Goal: Task Accomplishment & Management: Manage account settings

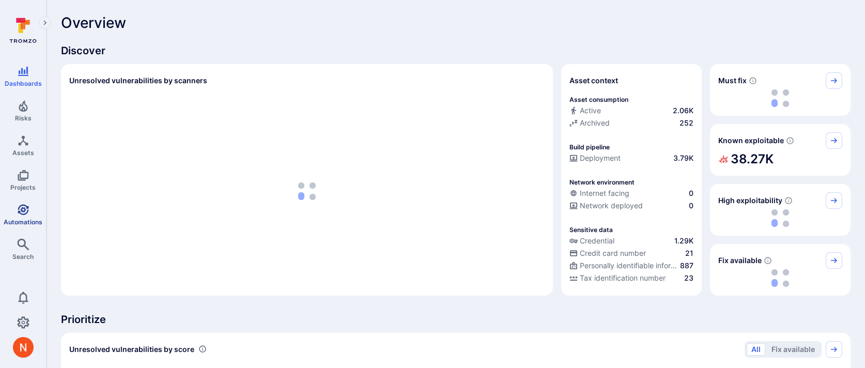
click at [22, 216] on link "Automations" at bounding box center [23, 214] width 46 height 30
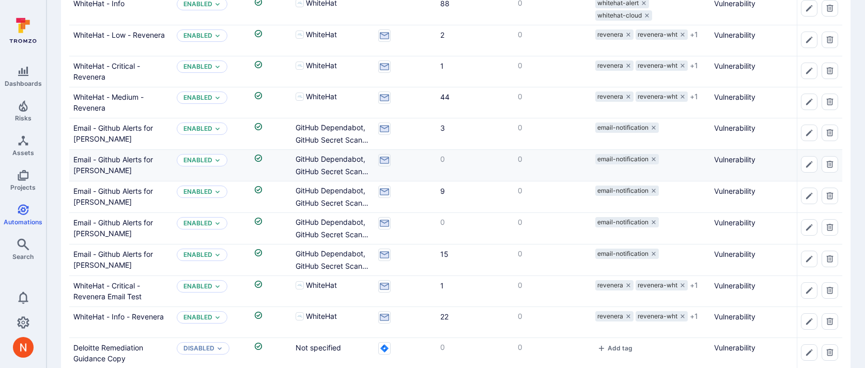
scroll to position [440, 0]
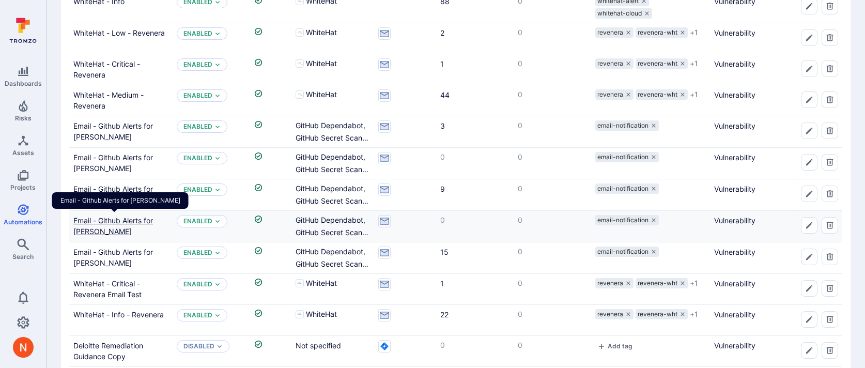
click at [107, 231] on link "Email - Github Alerts for Matt Merhar" at bounding box center [113, 226] width 80 height 20
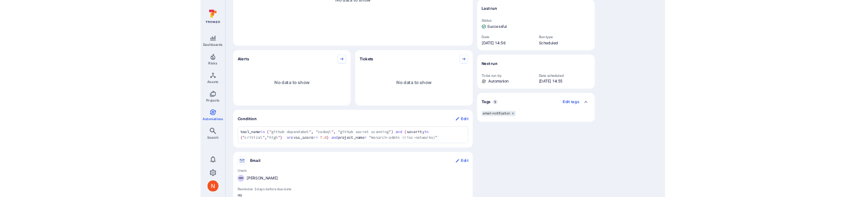
scroll to position [242, 0]
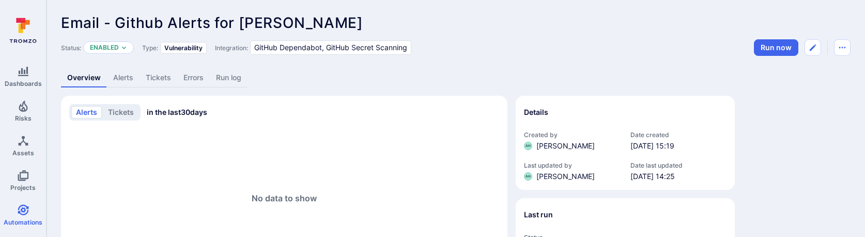
click at [131, 81] on link "Alerts" at bounding box center [123, 77] width 33 height 19
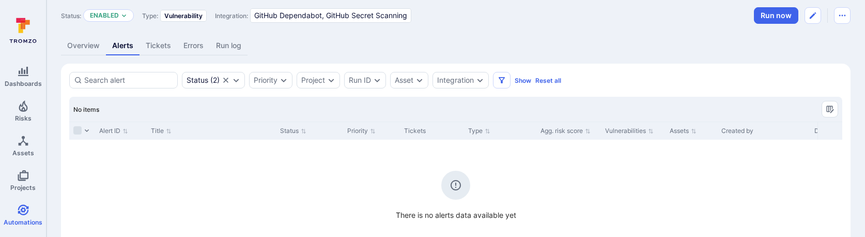
scroll to position [95, 0]
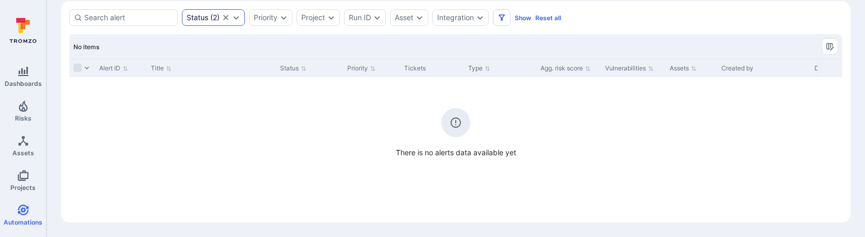
click at [224, 18] on icon "Clear selection" at bounding box center [226, 17] width 8 height 8
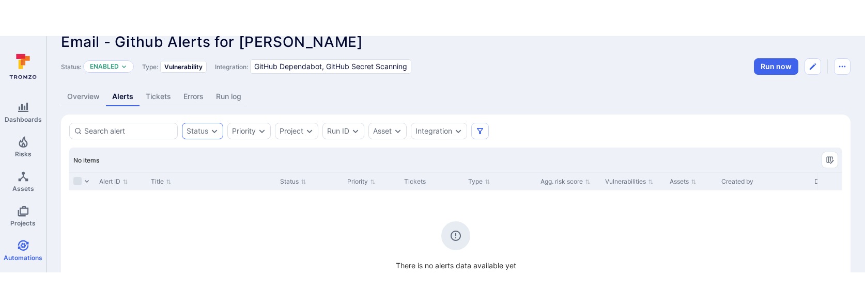
scroll to position [10, 0]
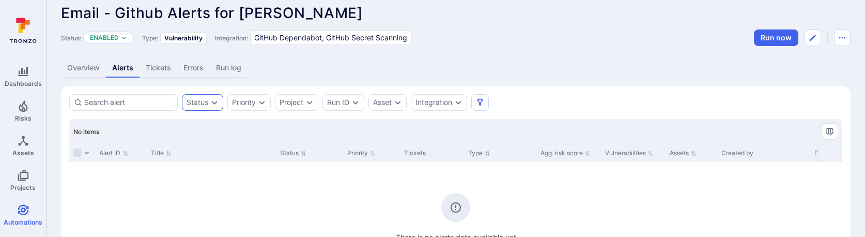
click at [131, 189] on div "There is no alerts data available yet" at bounding box center [455, 202] width 773 height 81
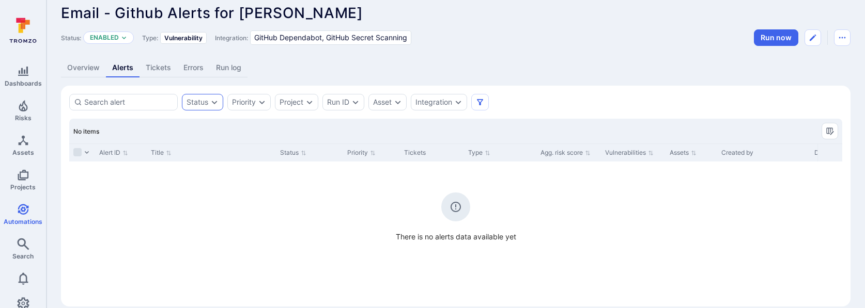
click at [58, 66] on div "Email - Github Alerts for Matt Merhar ... Show more Status: Enabled Type: Vulne…" at bounding box center [455, 155] width 818 height 331
click at [88, 66] on link "Overview" at bounding box center [83, 67] width 45 height 19
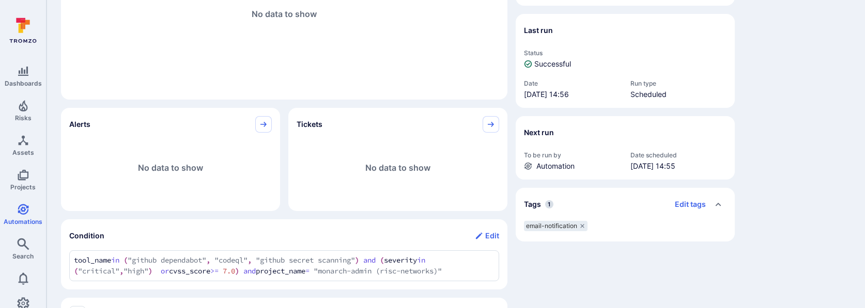
scroll to position [183, 0]
click at [22, 179] on icon "Projects" at bounding box center [23, 175] width 12 height 12
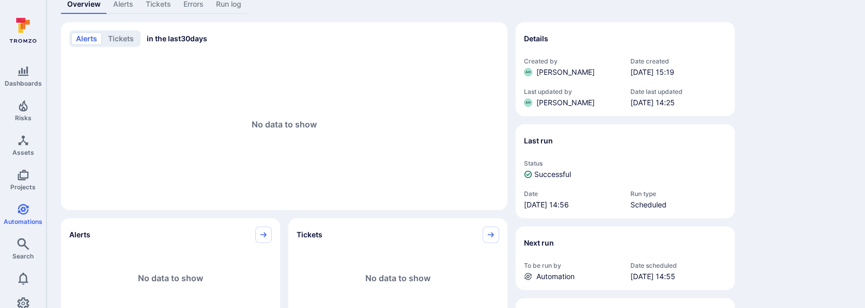
scroll to position [0, 0]
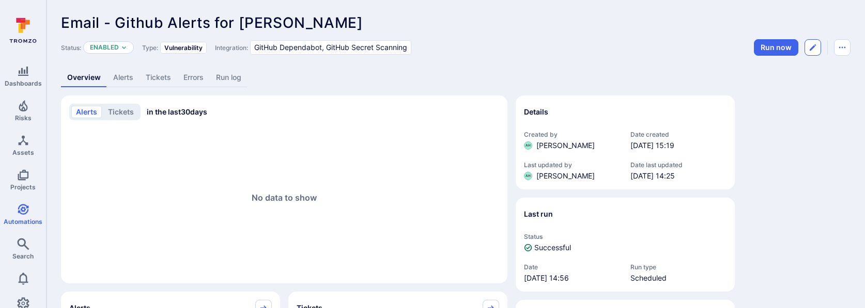
click at [808, 46] on icon "Edit automation" at bounding box center [812, 47] width 8 height 8
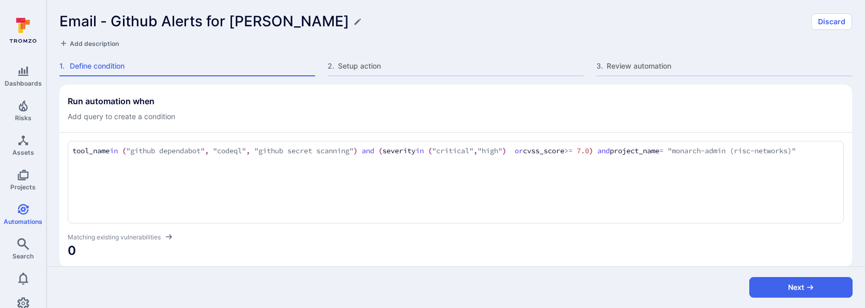
click at [689, 155] on textarea "tool_name in ("github dependabot", "codeql", "github secret scanning") and (sev…" at bounding box center [455, 157] width 767 height 22
click at [693, 152] on textarea "tool_name in ("github dependabot", "codeql", "github secret scanning") and (sev…" at bounding box center [455, 157] width 767 height 22
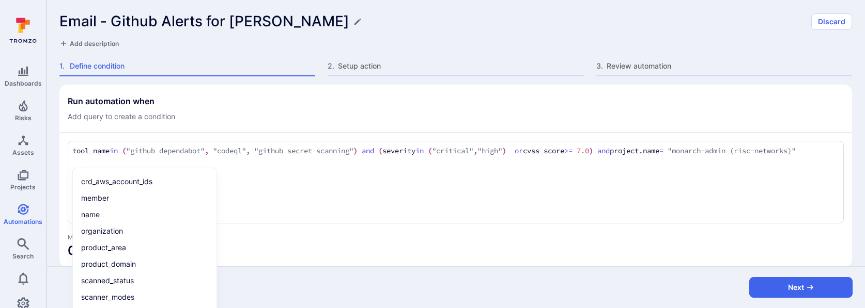
drag, startPoint x: 783, startPoint y: 148, endPoint x: 113, endPoint y: 165, distance: 670.8
click at [113, 165] on textarea "tool_name in ("github dependabot", "codeql", "github secret scanning") and (sev…" at bounding box center [455, 157] width 767 height 22
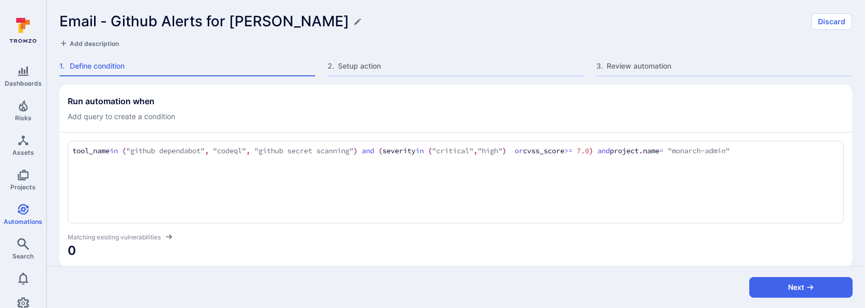
type textarea "tool_name in ("github dependabot", "codeql", "github secret scanning") and (sev…"
click at [401, 91] on section "Run automation when Add query to create a condition tool_name in ("github depen…" at bounding box center [455, 176] width 792 height 183
click at [460, 197] on span "0" at bounding box center [456, 248] width 776 height 17
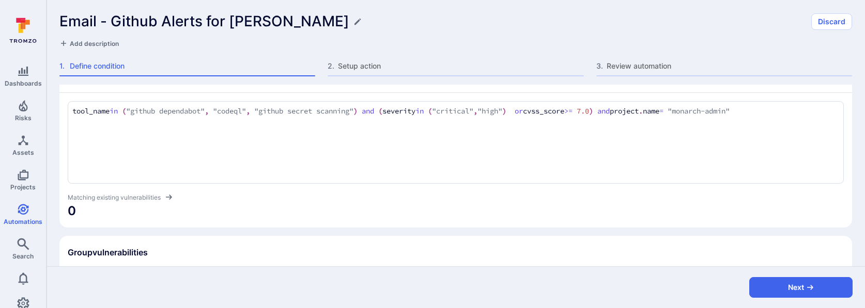
scroll to position [41, 0]
click at [403, 108] on textarea "tool_name in ("github dependabot", "codeql", "github secret scanning") and (sev…" at bounding box center [455, 109] width 767 height 11
drag, startPoint x: 786, startPoint y: 285, endPoint x: 783, endPoint y: 271, distance: 14.8
click at [783, 197] on button "Next" at bounding box center [800, 287] width 103 height 21
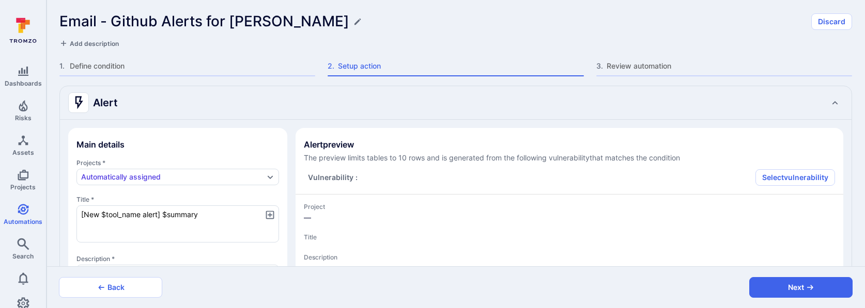
type textarea "x"
click at [765, 197] on button "Next" at bounding box center [800, 287] width 103 height 21
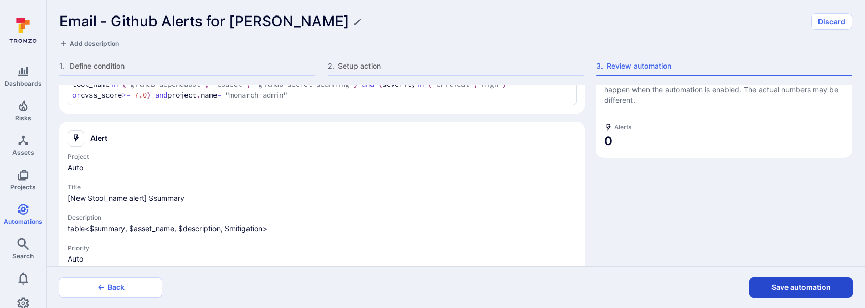
click at [764, 197] on button "Save automation" at bounding box center [800, 287] width 103 height 21
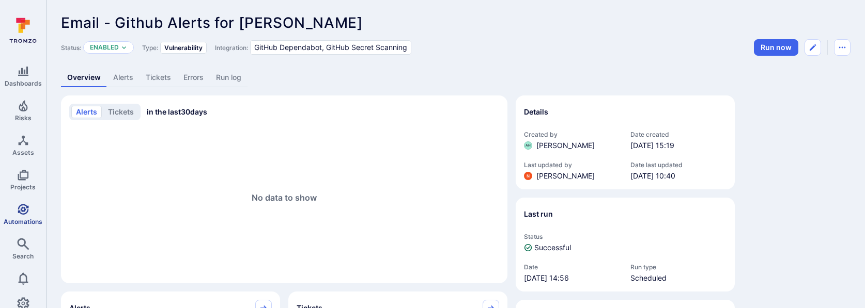
click at [27, 197] on icon "Automations" at bounding box center [23, 209] width 11 height 11
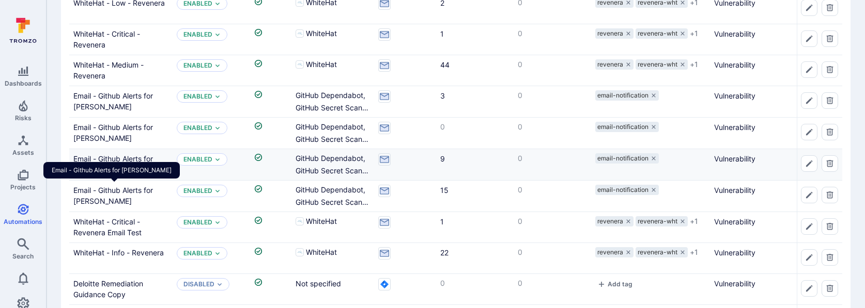
scroll to position [526, 0]
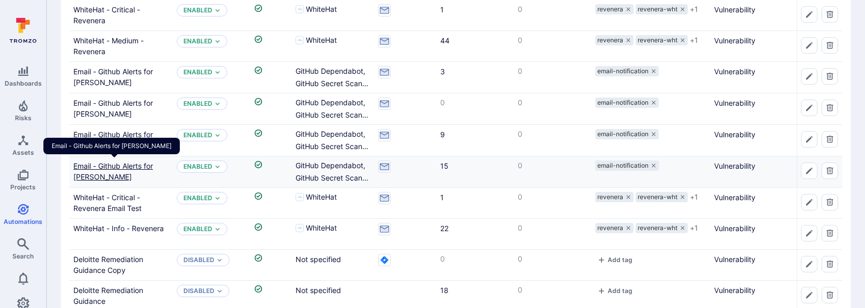
click at [117, 176] on link "Email - Github Alerts for Martin Löwenberg" at bounding box center [113, 172] width 80 height 20
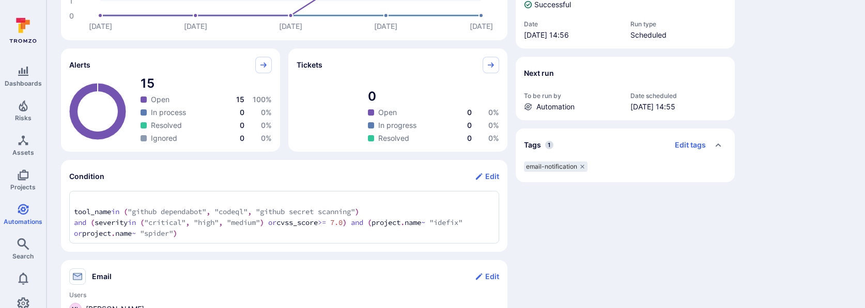
scroll to position [244, 0]
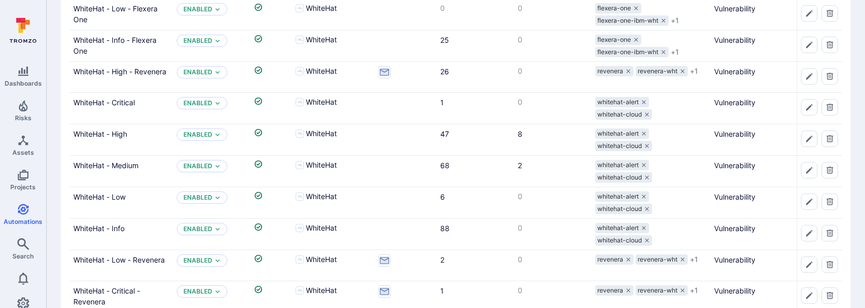
scroll to position [526, 0]
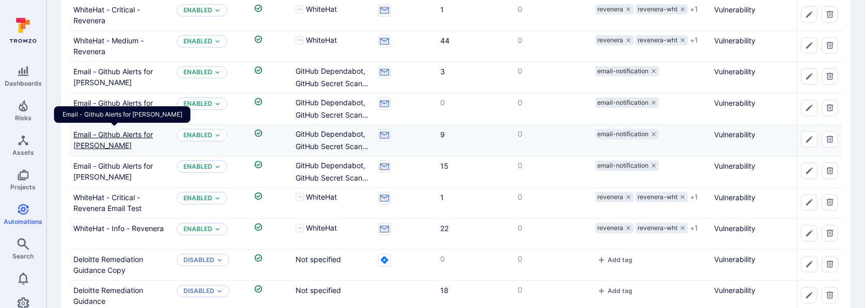
click at [121, 134] on link "Email - Github Alerts for Dan Cundy" at bounding box center [113, 140] width 80 height 20
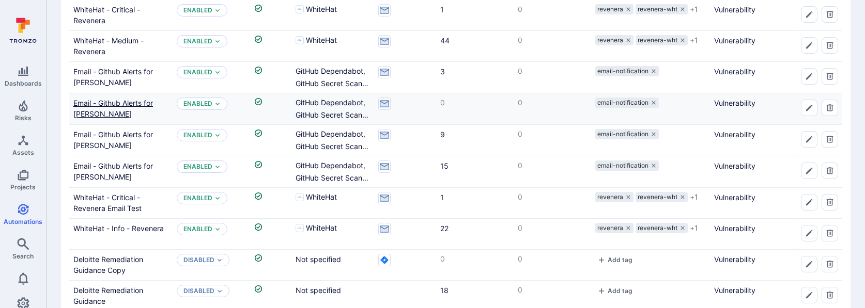
scroll to position [473, 0]
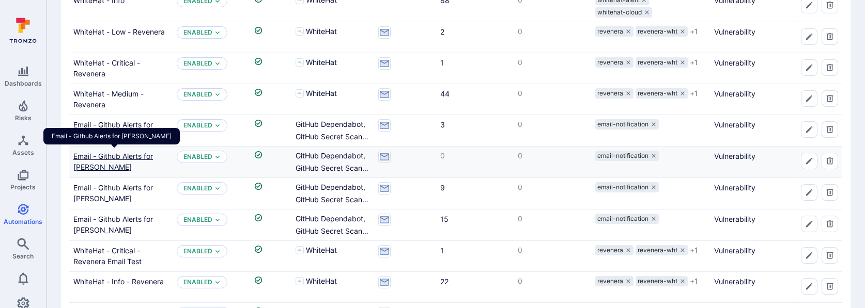
click at [121, 160] on link "Email - Github Alerts for Dejan Zdravkovski" at bounding box center [113, 162] width 80 height 20
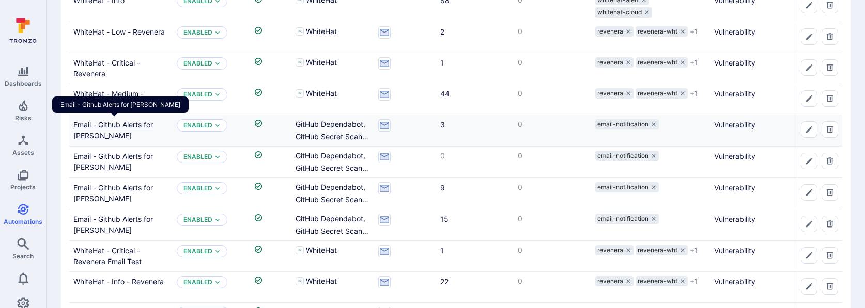
click at [127, 122] on link "Email - Github Alerts for Mat Howard" at bounding box center [113, 130] width 80 height 20
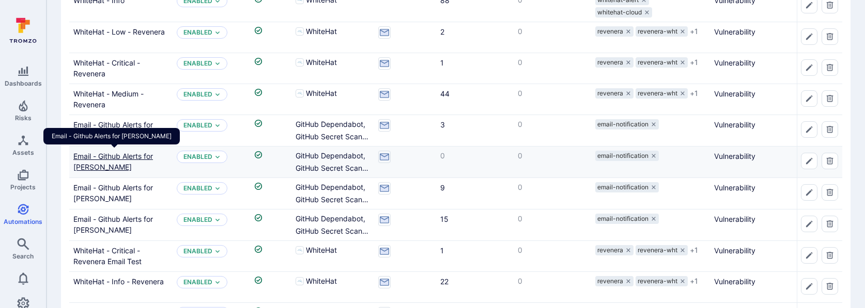
click at [119, 156] on link "Email - Github Alerts for Dejan Zdravkovski" at bounding box center [113, 162] width 80 height 20
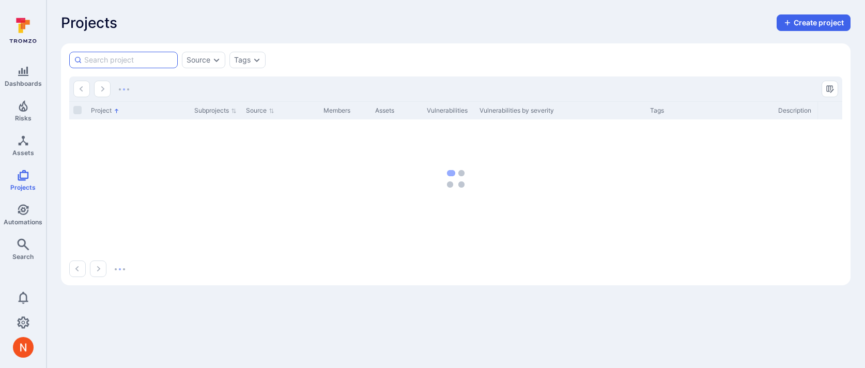
click at [160, 63] on input at bounding box center [128, 60] width 89 height 10
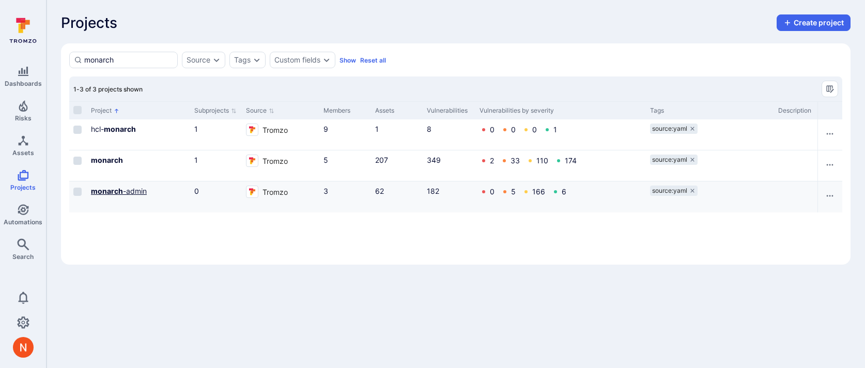
type input "monarch"
click at [121, 191] on b "monarch" at bounding box center [107, 190] width 32 height 9
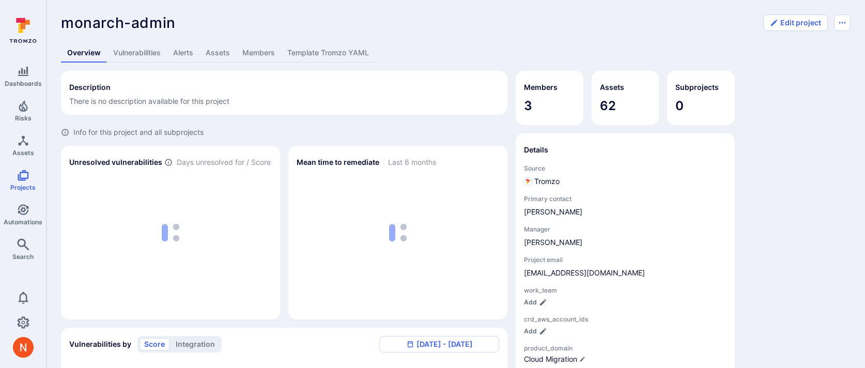
click at [220, 53] on link "Assets" at bounding box center [217, 52] width 37 height 19
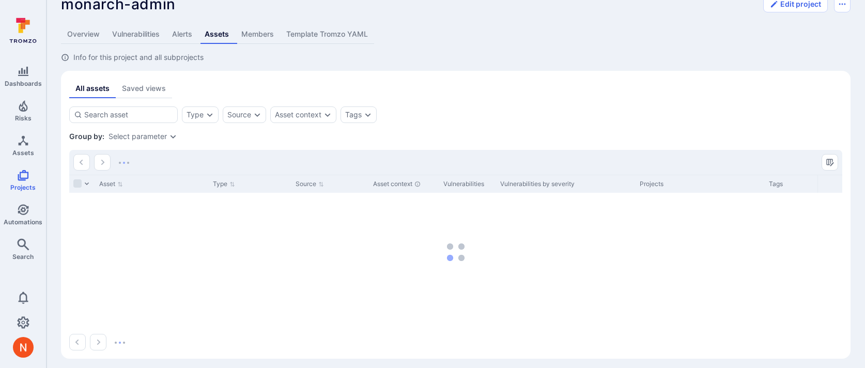
scroll to position [24, 0]
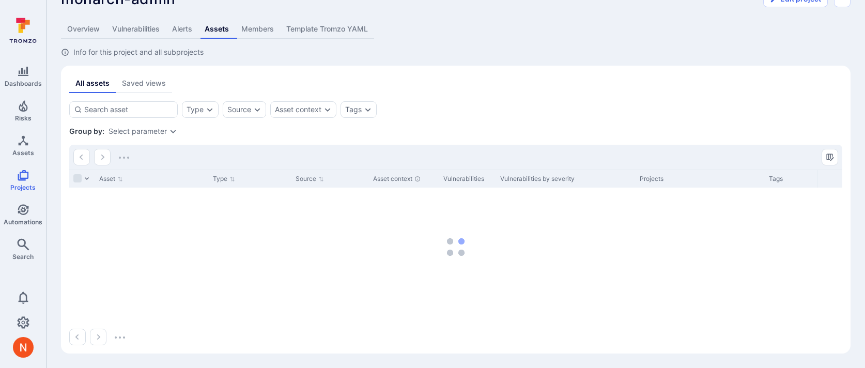
click at [84, 30] on link "Overview" at bounding box center [83, 29] width 45 height 19
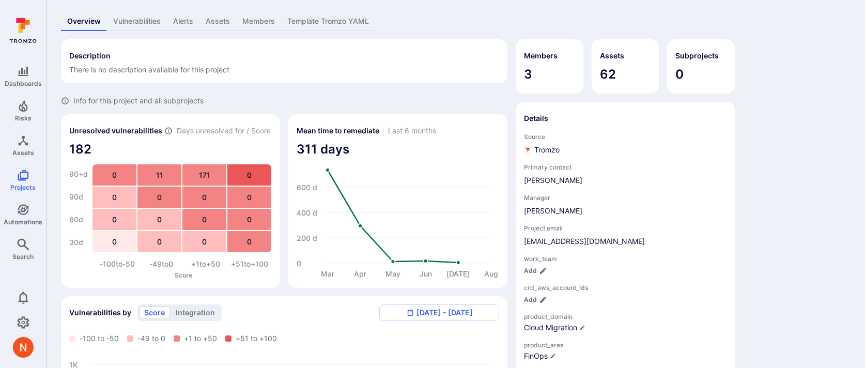
click at [216, 19] on link "Assets" at bounding box center [217, 21] width 37 height 19
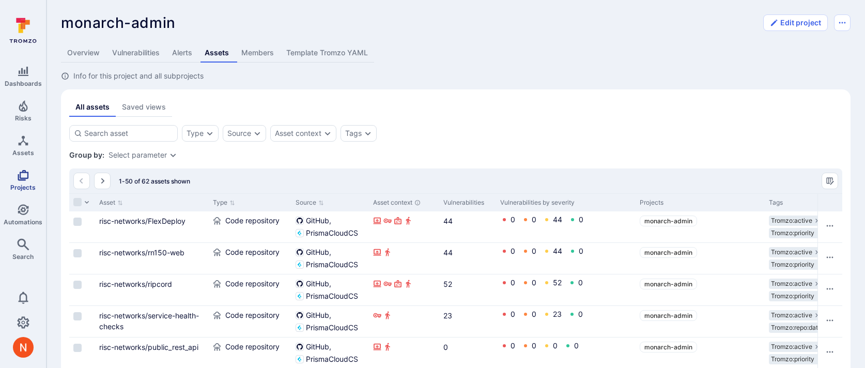
click at [20, 165] on link "Projects" at bounding box center [23, 180] width 46 height 30
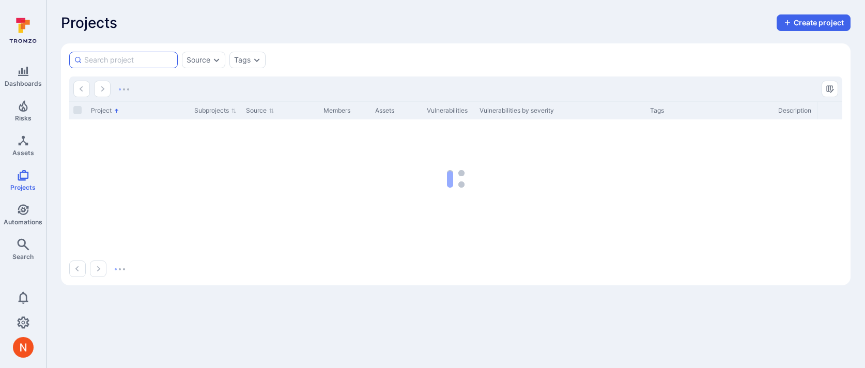
click at [122, 60] on input at bounding box center [128, 60] width 89 height 10
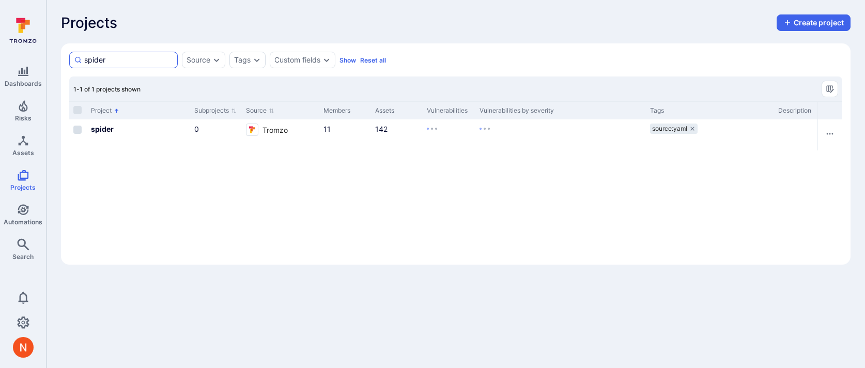
click at [111, 59] on input "spider" at bounding box center [128, 60] width 89 height 10
click at [107, 58] on input "idef" at bounding box center [128, 60] width 89 height 10
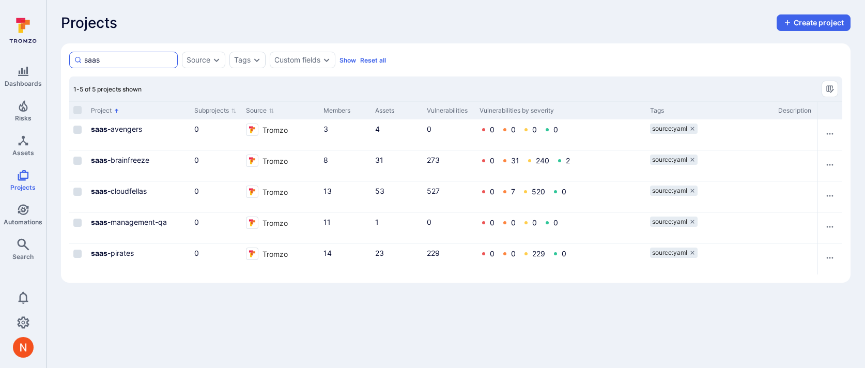
click at [99, 59] on input "saas" at bounding box center [128, 60] width 89 height 10
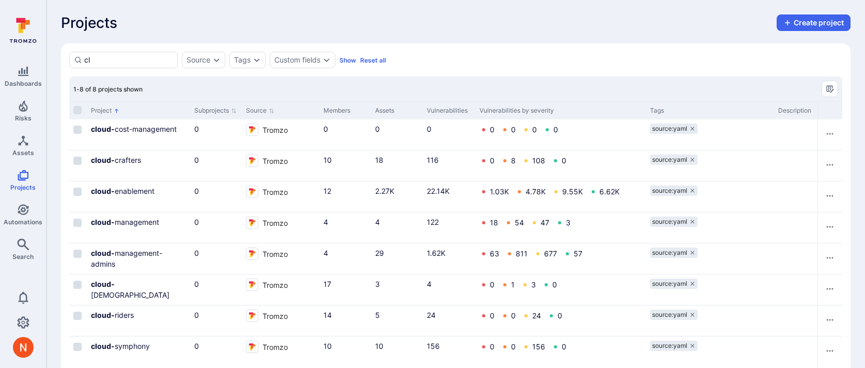
type input "c"
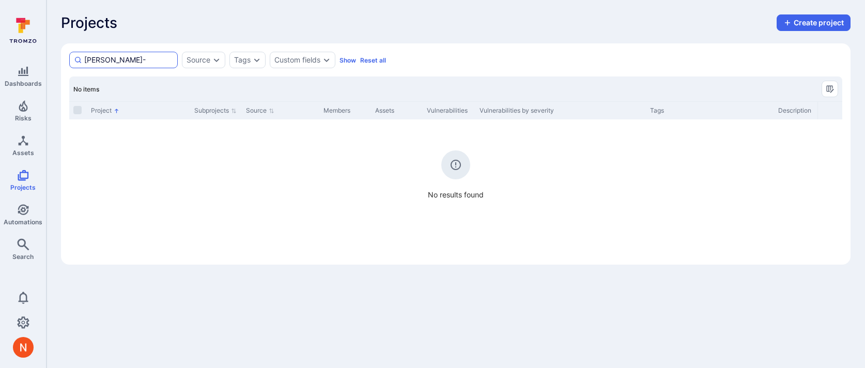
click at [91, 59] on input "sam-" at bounding box center [128, 60] width 89 height 10
drag, startPoint x: 112, startPoint y: 57, endPoint x: 60, endPoint y: 57, distance: 51.7
click at [60, 57] on div "Projects Create project sam- Source Tags Custom fields Show Reset all Search : …" at bounding box center [455, 139] width 818 height 279
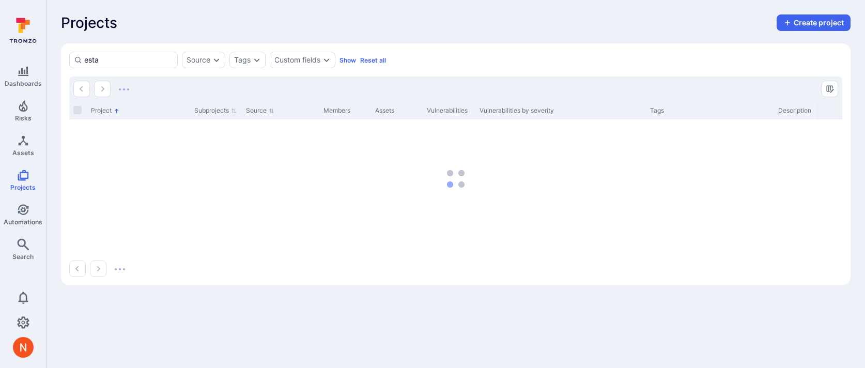
type input "estat"
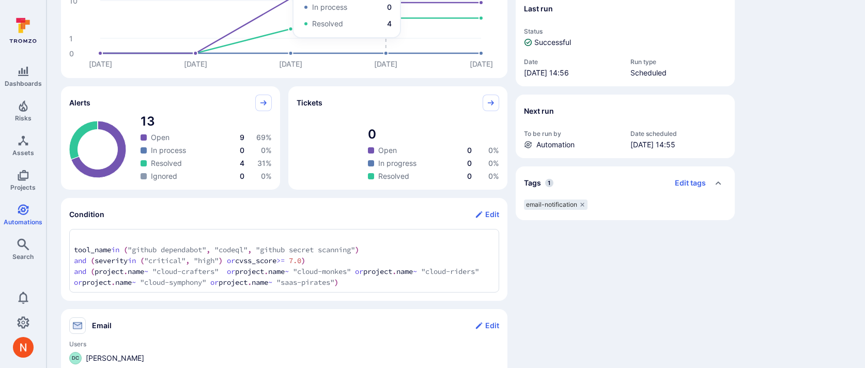
scroll to position [207, 0]
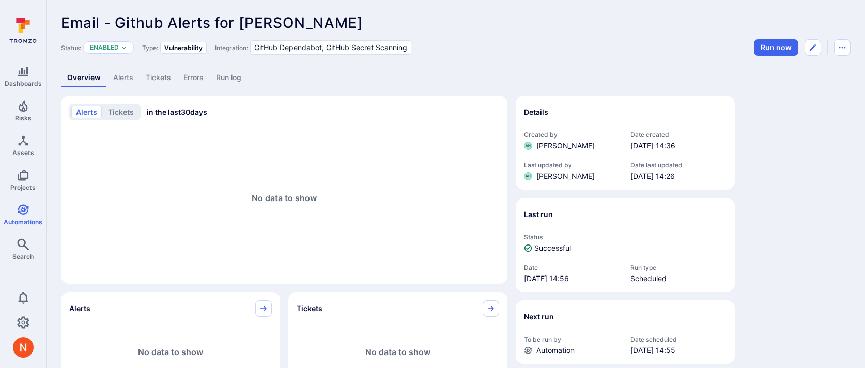
drag, startPoint x: 243, startPoint y: 23, endPoint x: 387, endPoint y: 28, distance: 144.7
click at [387, 28] on div "Email - Github Alerts for [PERSON_NAME] ... Show more" at bounding box center [455, 22] width 789 height 17
copy span "[PERSON_NAME]"
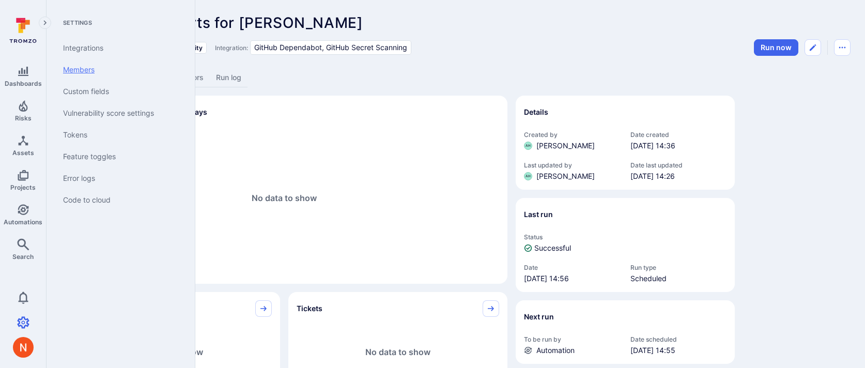
click at [97, 70] on link "Members" at bounding box center [119, 70] width 128 height 22
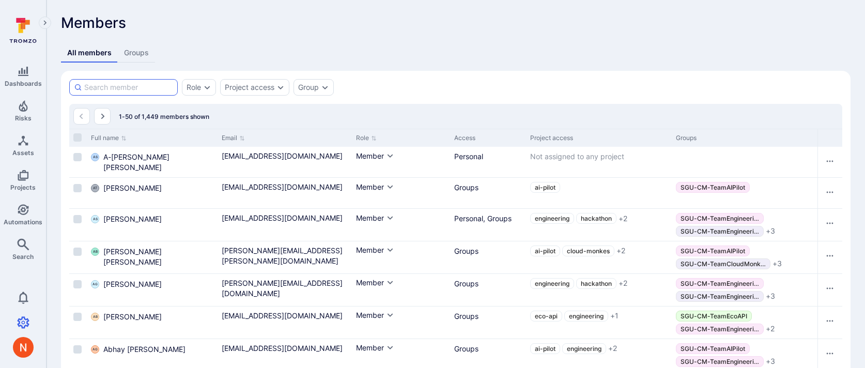
click at [146, 88] on input at bounding box center [128, 87] width 89 height 10
paste input "Dejan Zdravkovski"
type input "Dejan Zdravkovski"
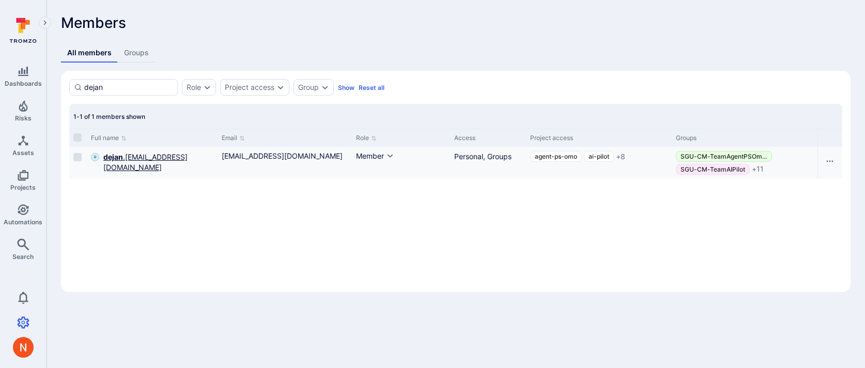
type input "dejan"
click at [133, 159] on span "dejan .zdravkovski@snowsoftware.com" at bounding box center [158, 162] width 110 height 21
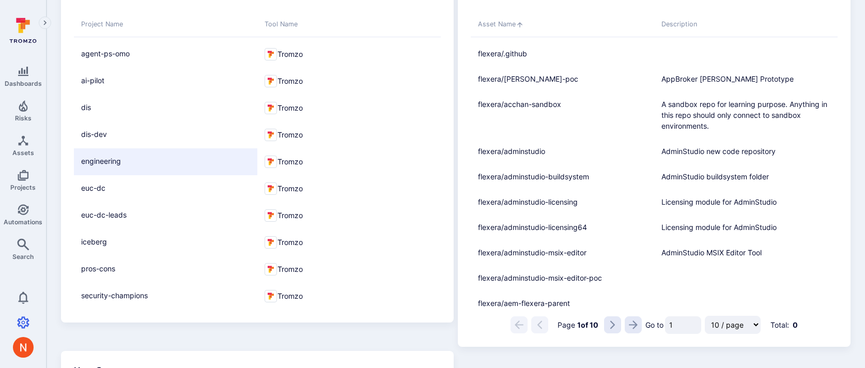
scroll to position [122, 0]
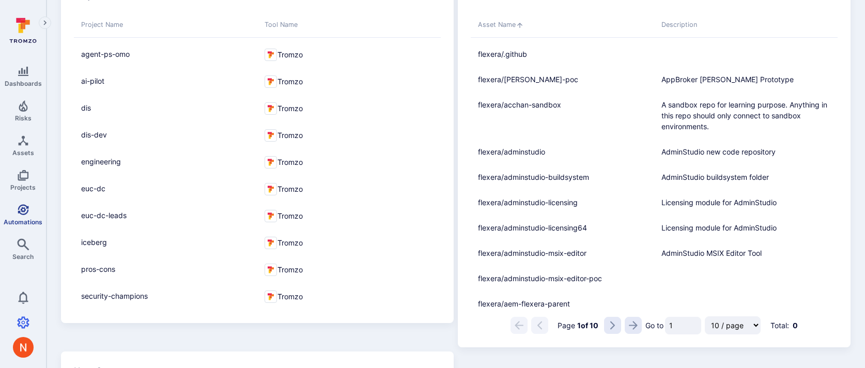
click at [29, 211] on link "Automations" at bounding box center [23, 214] width 46 height 30
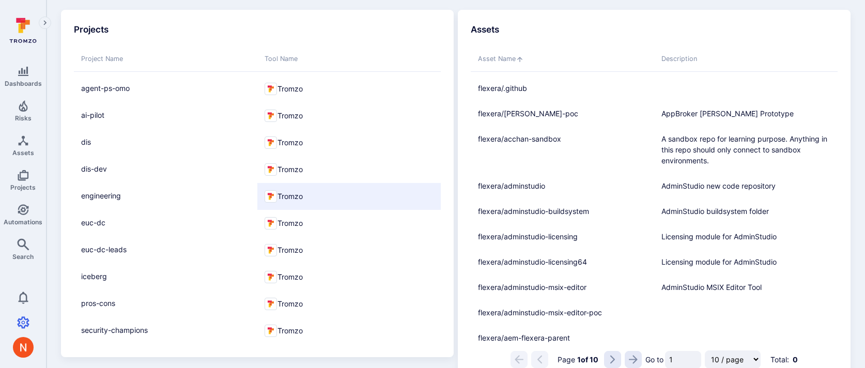
scroll to position [87, 0]
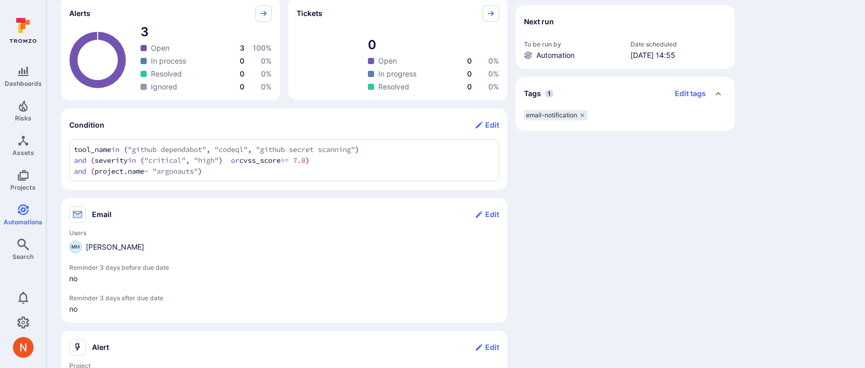
scroll to position [292, 0]
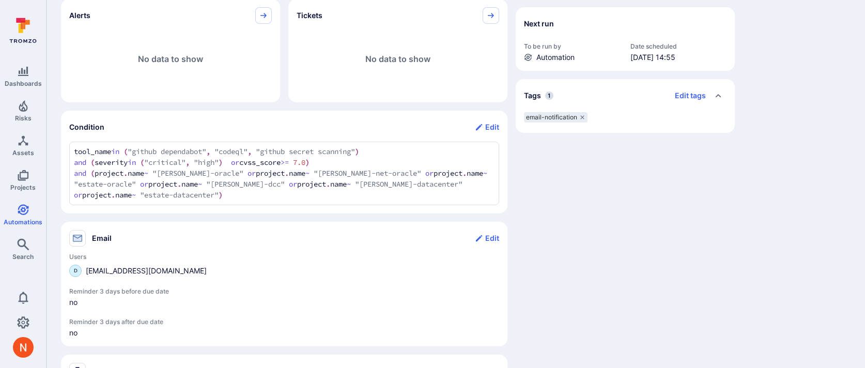
scroll to position [301, 0]
